Goal: Find specific fact: Find specific fact

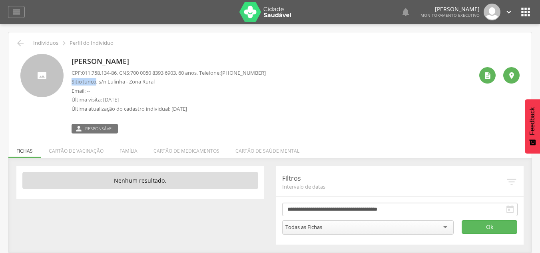
drag, startPoint x: 74, startPoint y: 83, endPoint x: 96, endPoint y: 83, distance: 22.8
click at [96, 83] on p "Sitio Junco, s/n Lulinha - Zona Rural" at bounding box center [169, 82] width 194 height 8
copy p "Sitio Junco"
